Goal: Navigation & Orientation: Find specific page/section

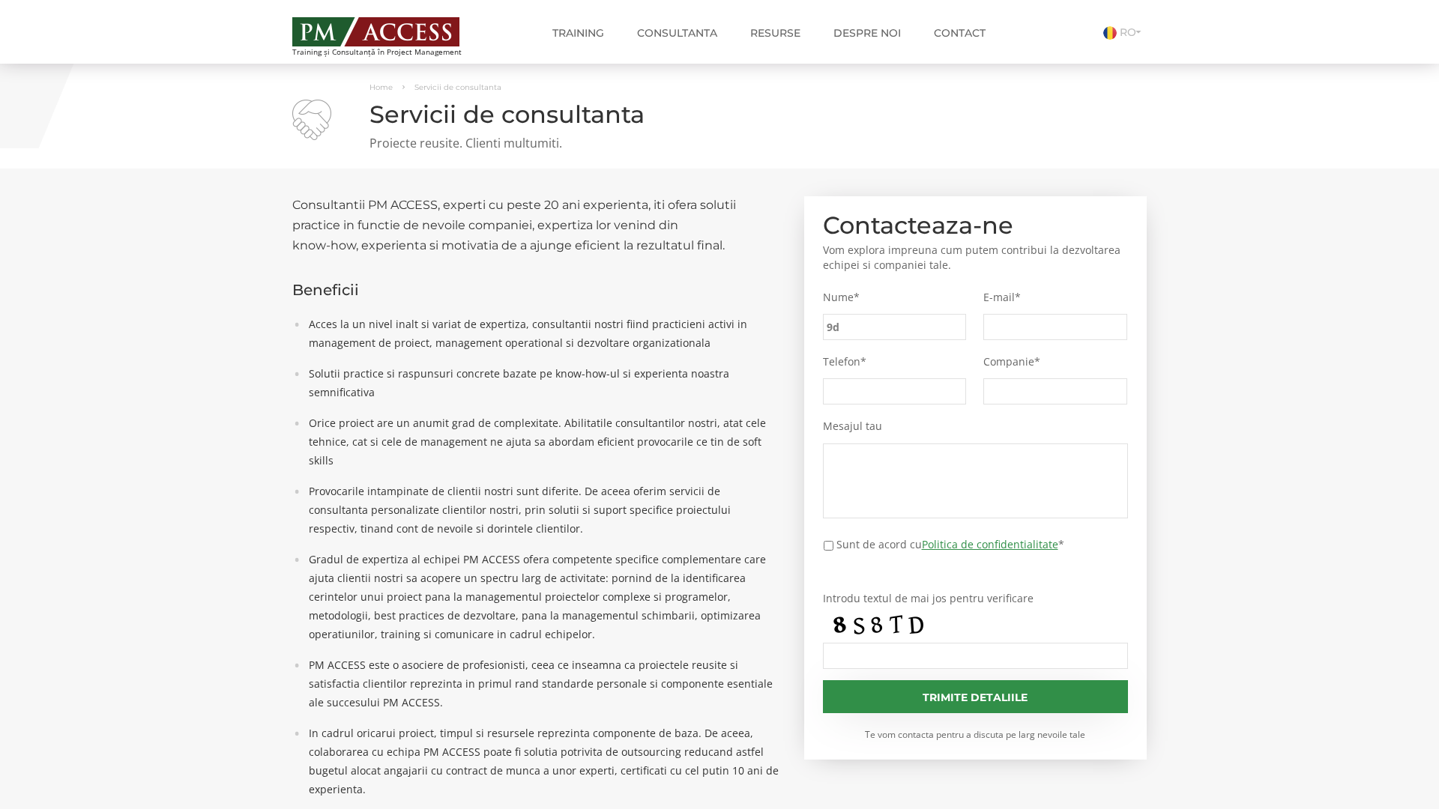
type input "9da"
type input "54b"
type input "d3a"
type input "a6c"
